Goal: Task Accomplishment & Management: Manage account settings

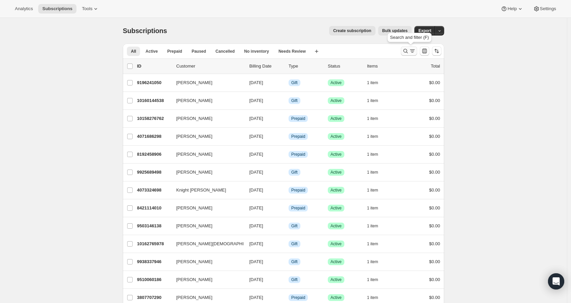
click at [405, 51] on icon "Search and filter results" at bounding box center [405, 51] width 7 height 7
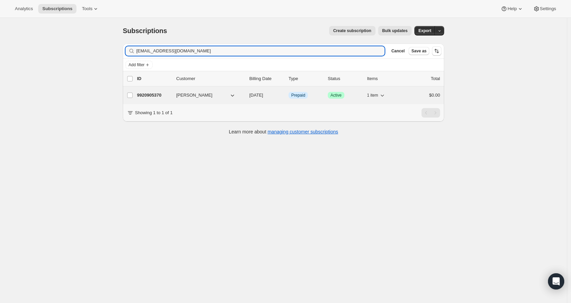
type input "[EMAIL_ADDRESS][DOMAIN_NAME]"
click at [160, 96] on p "9920905370" at bounding box center [154, 95] width 34 height 7
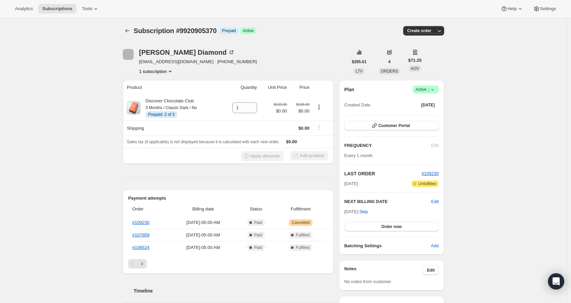
click at [436, 92] on icon at bounding box center [432, 89] width 7 height 7
click at [427, 115] on span "Cancel subscription" at bounding box center [425, 114] width 38 height 5
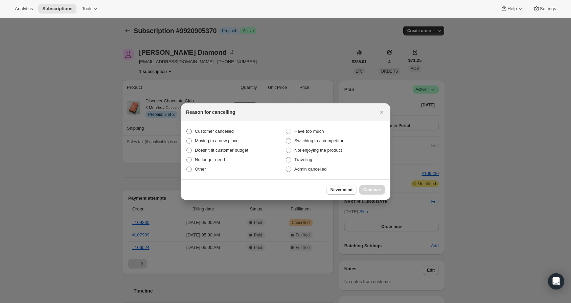
click at [191, 129] on span ":rbv:" at bounding box center [188, 131] width 5 height 5
click at [187, 129] on input "Customer cancelled" at bounding box center [186, 129] width 0 height 0
radio input "true"
click at [366, 190] on span "Continue" at bounding box center [372, 189] width 18 height 5
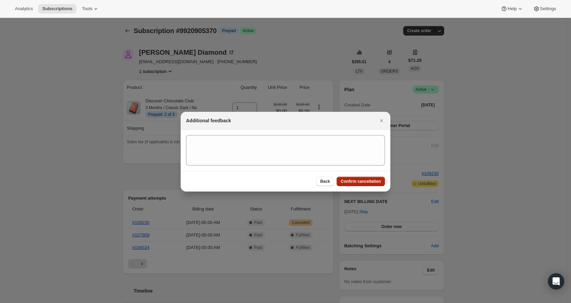
click at [367, 183] on span "Confirm cancellation" at bounding box center [361, 181] width 40 height 5
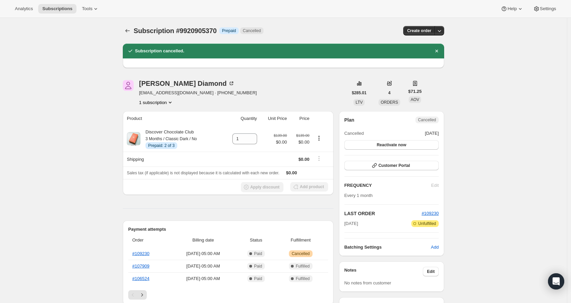
click at [205, 33] on span "Subscription #9920905370" at bounding box center [175, 30] width 83 height 7
copy span "9920905370"
